Goal: Find contact information: Find contact information

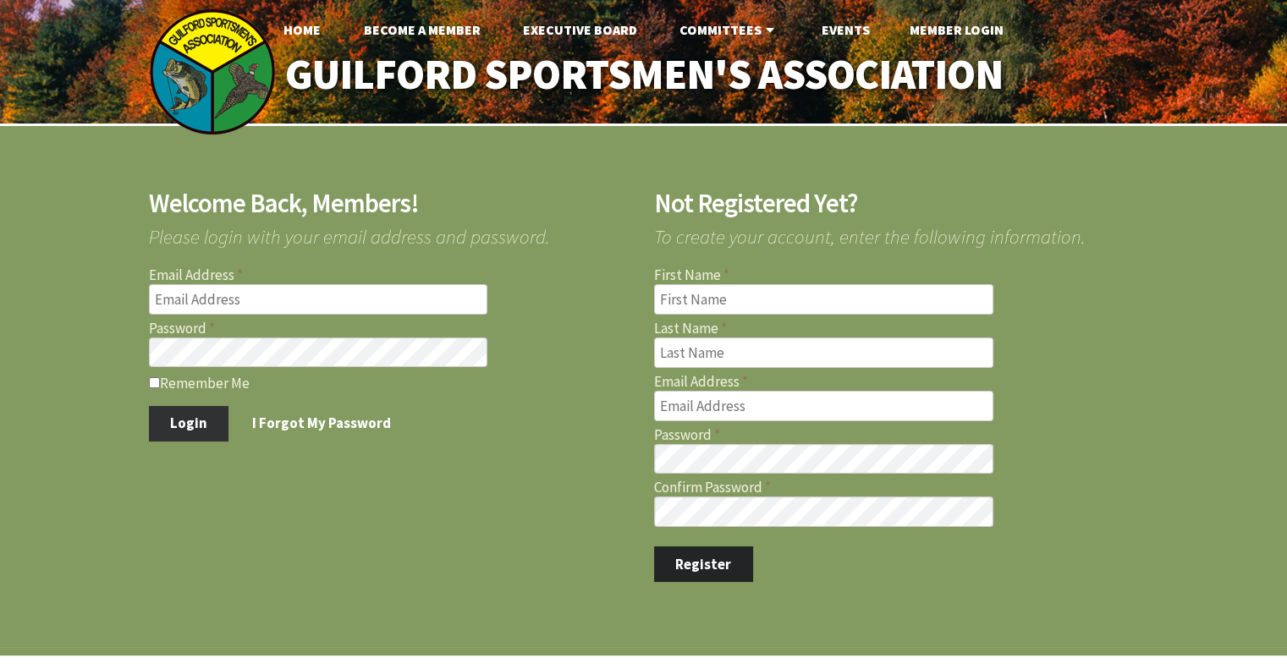
type input "[EMAIL_ADDRESS][DOMAIN_NAME]"
click at [203, 426] on button "Login" at bounding box center [189, 424] width 80 height 36
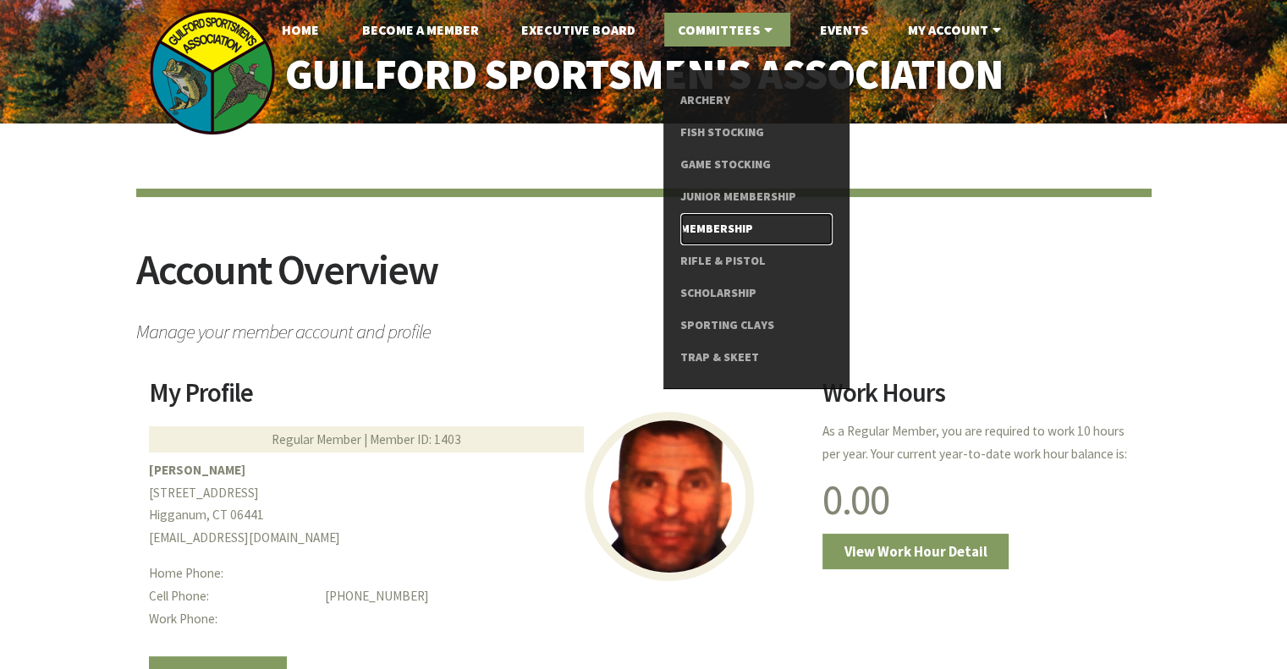
click at [728, 228] on link "Membership" at bounding box center [755, 229] width 151 height 32
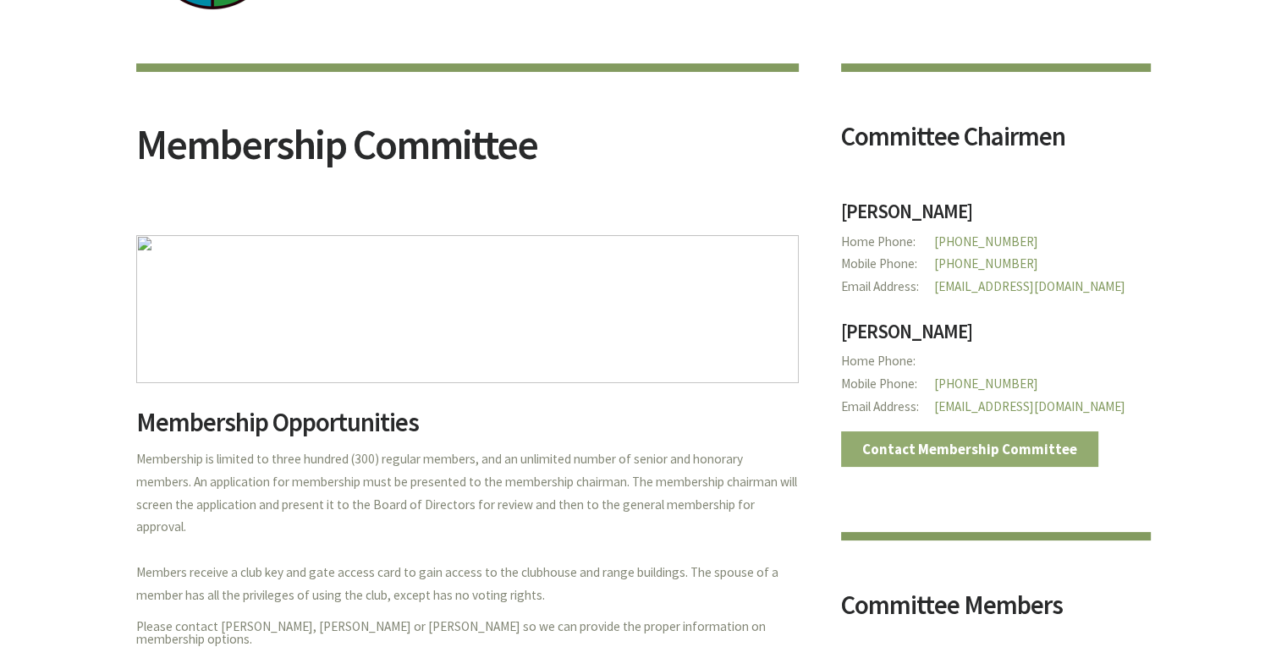
scroll to position [125, 0]
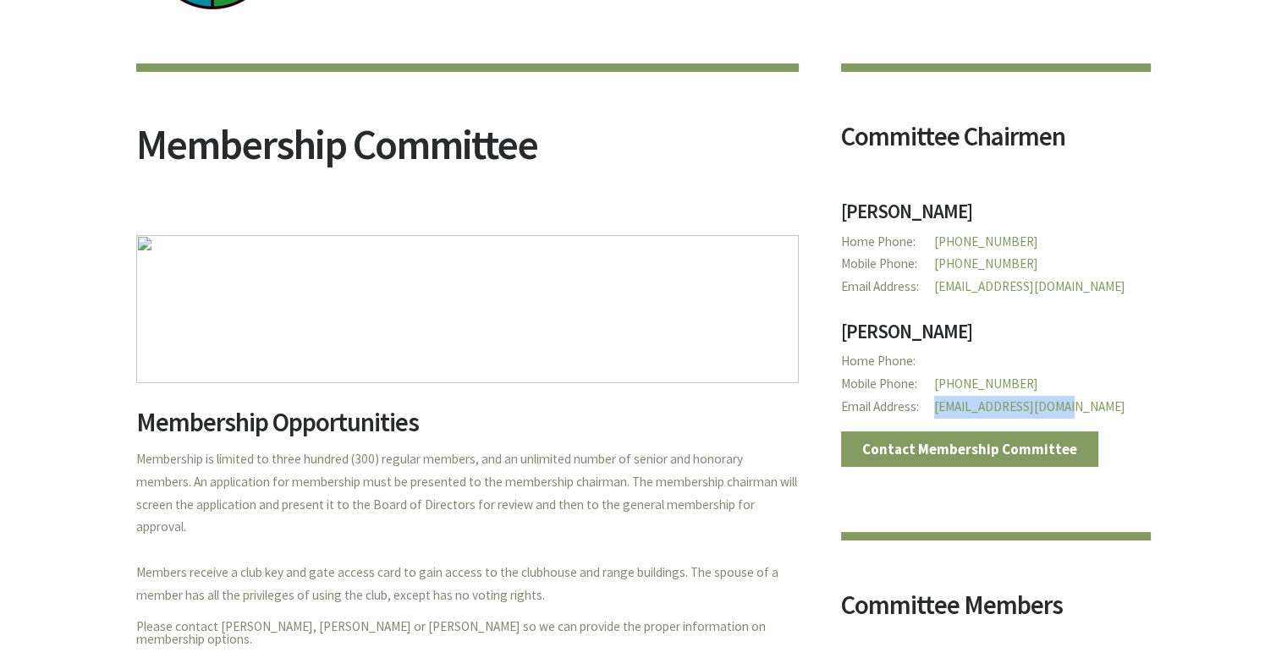
drag, startPoint x: 1071, startPoint y: 408, endPoint x: 935, endPoint y: 415, distance: 136.4
click at [935, 415] on p "Email Address jccumello@comcast.net" at bounding box center [996, 407] width 310 height 23
copy link "jccumello@comcast.net"
click at [1084, 321] on h3 "Charles Cumello" at bounding box center [996, 336] width 310 height 30
click at [1068, 403] on p "Email Address jccumello@comcast.net" at bounding box center [996, 407] width 310 height 23
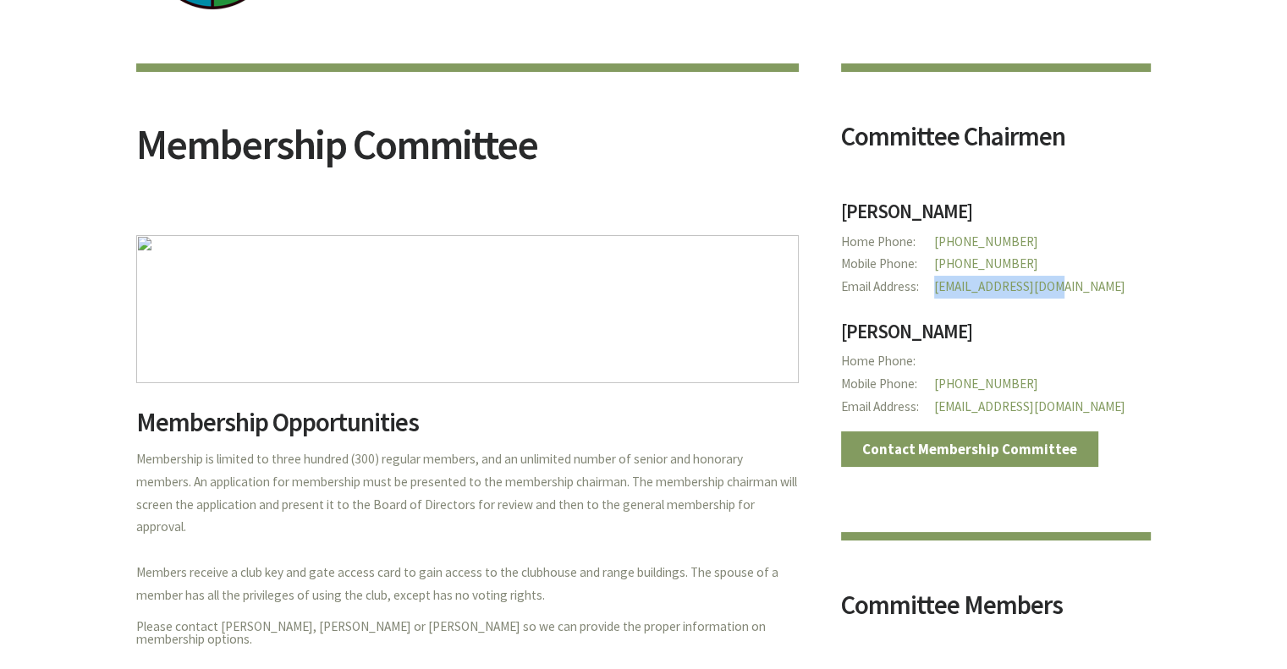
drag, startPoint x: 1069, startPoint y: 279, endPoint x: 925, endPoint y: 279, distance: 144.7
click at [925, 279] on p "Email Address seanatgsa@yahoo.com" at bounding box center [996, 299] width 310 height 46
copy link "seanatgsa@yahoo.com"
